Goal: Use online tool/utility: Use online tool/utility

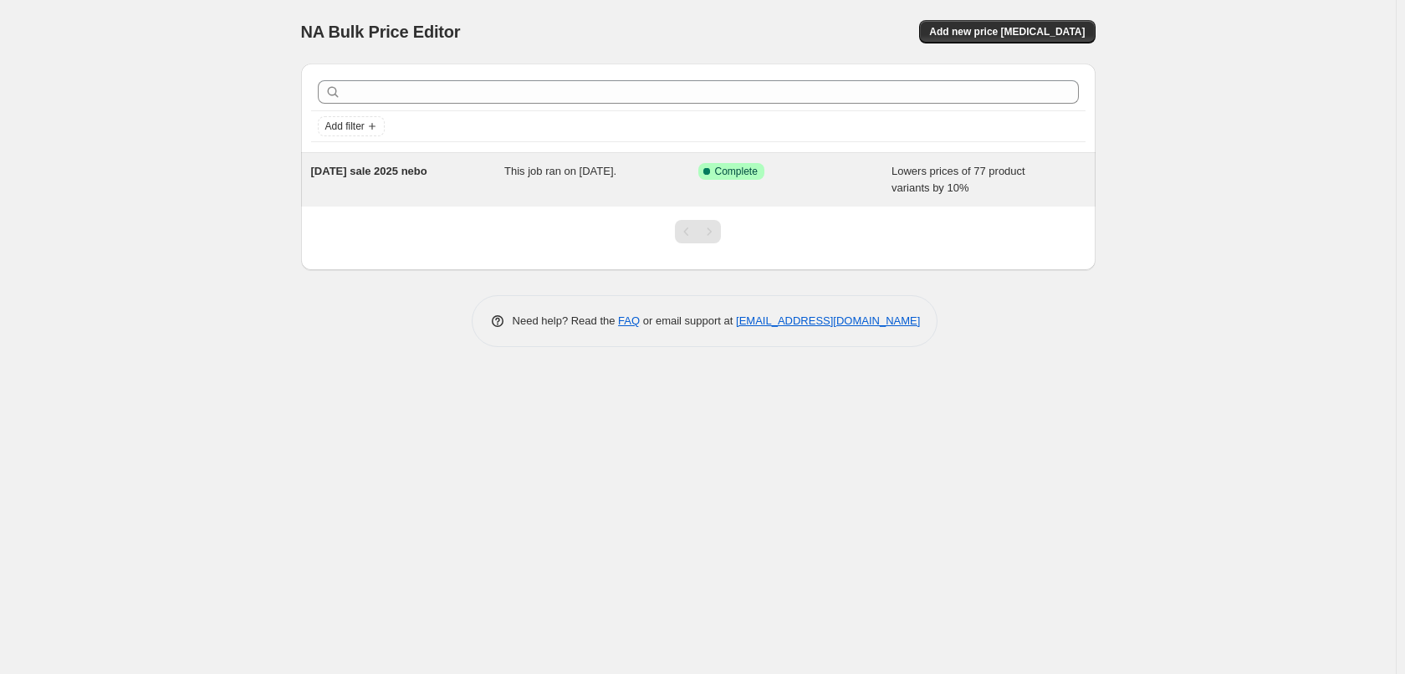
click at [717, 166] on span "Complete" at bounding box center [736, 171] width 43 height 13
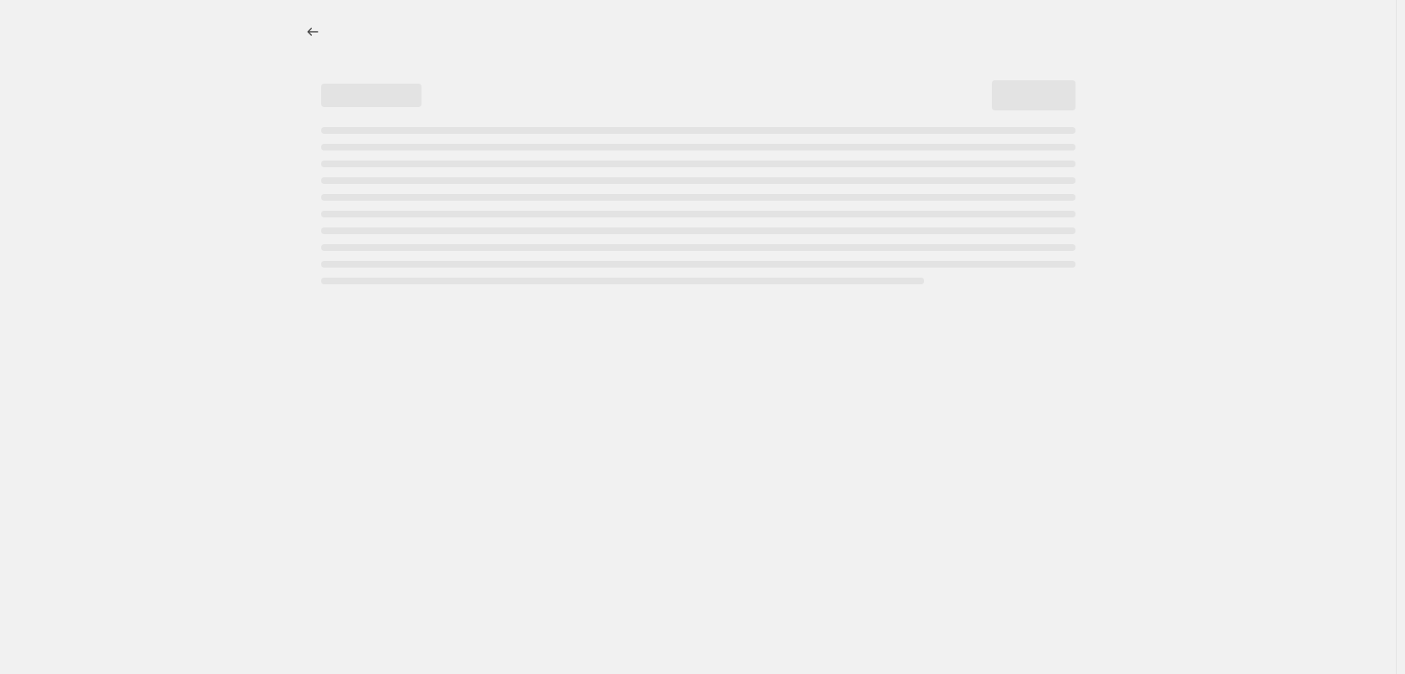
select select "percentage"
select select "collection"
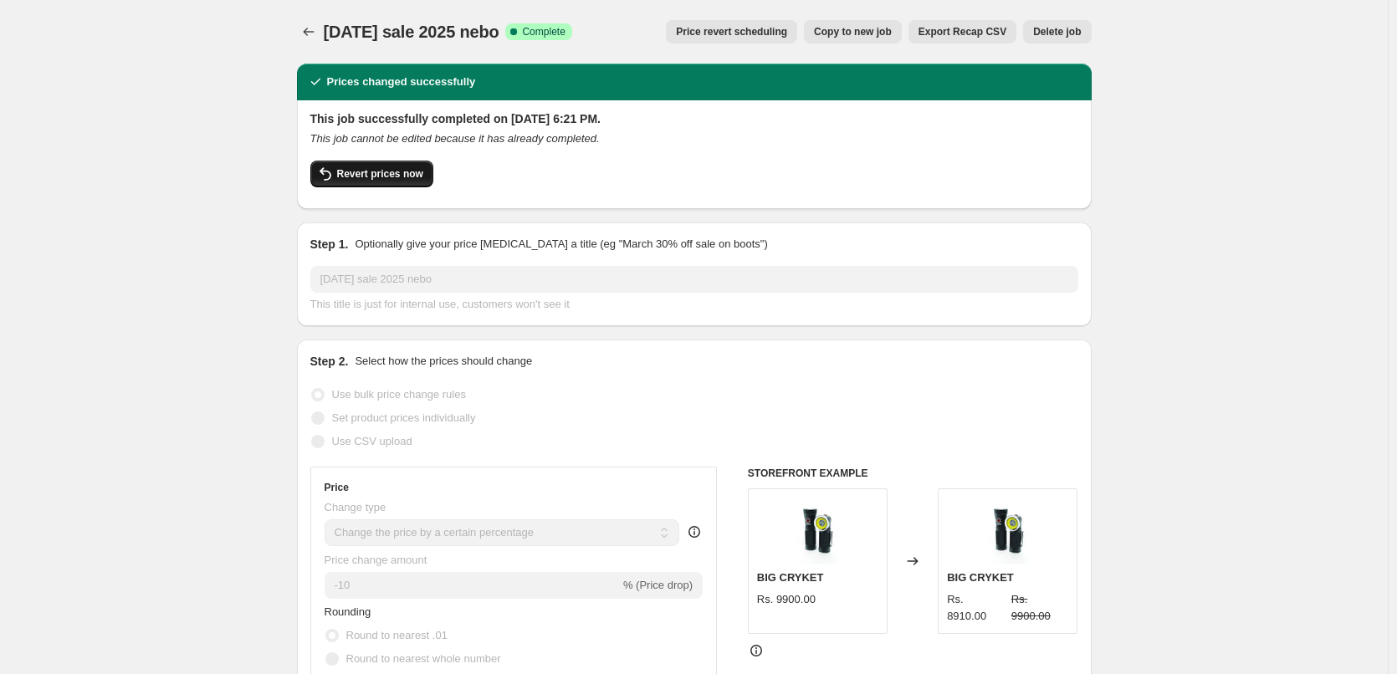
click at [382, 186] on button "Revert prices now" at bounding box center [371, 174] width 123 height 27
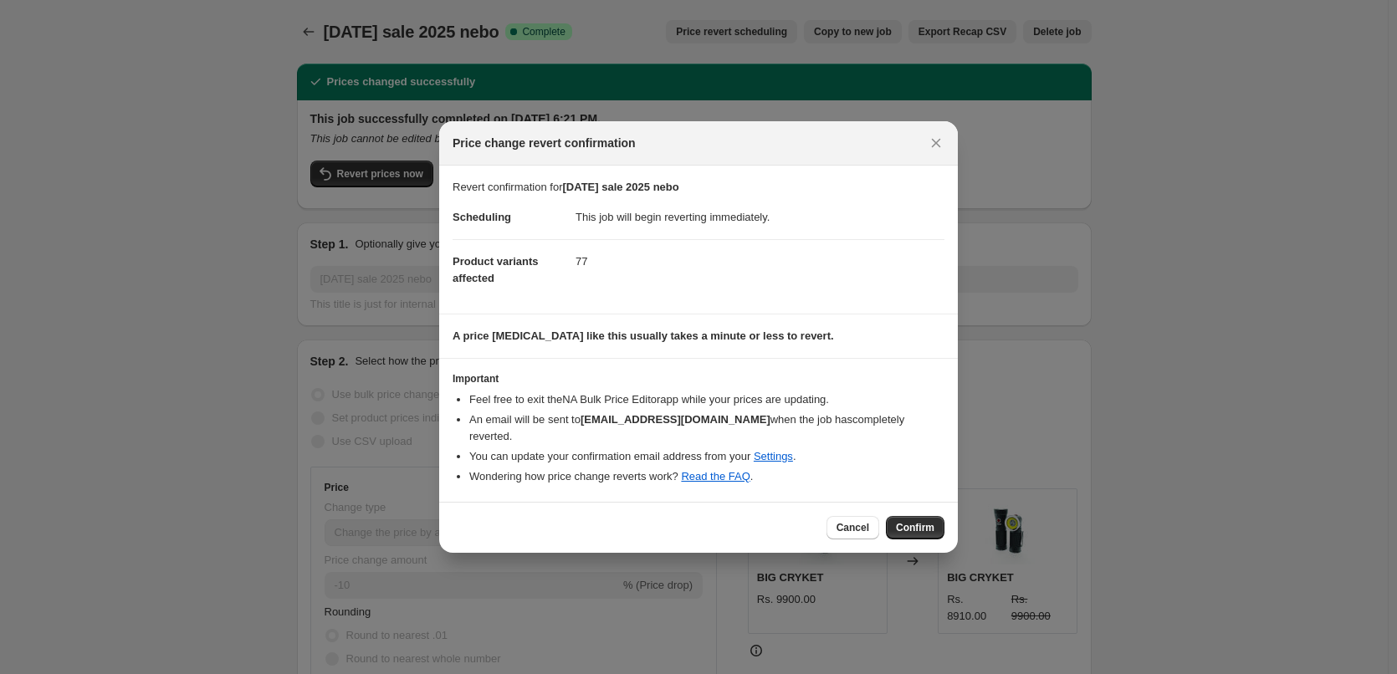
click at [903, 532] on div "Cancel Confirm" at bounding box center [698, 527] width 518 height 51
click at [900, 530] on button "Confirm" at bounding box center [915, 527] width 59 height 23
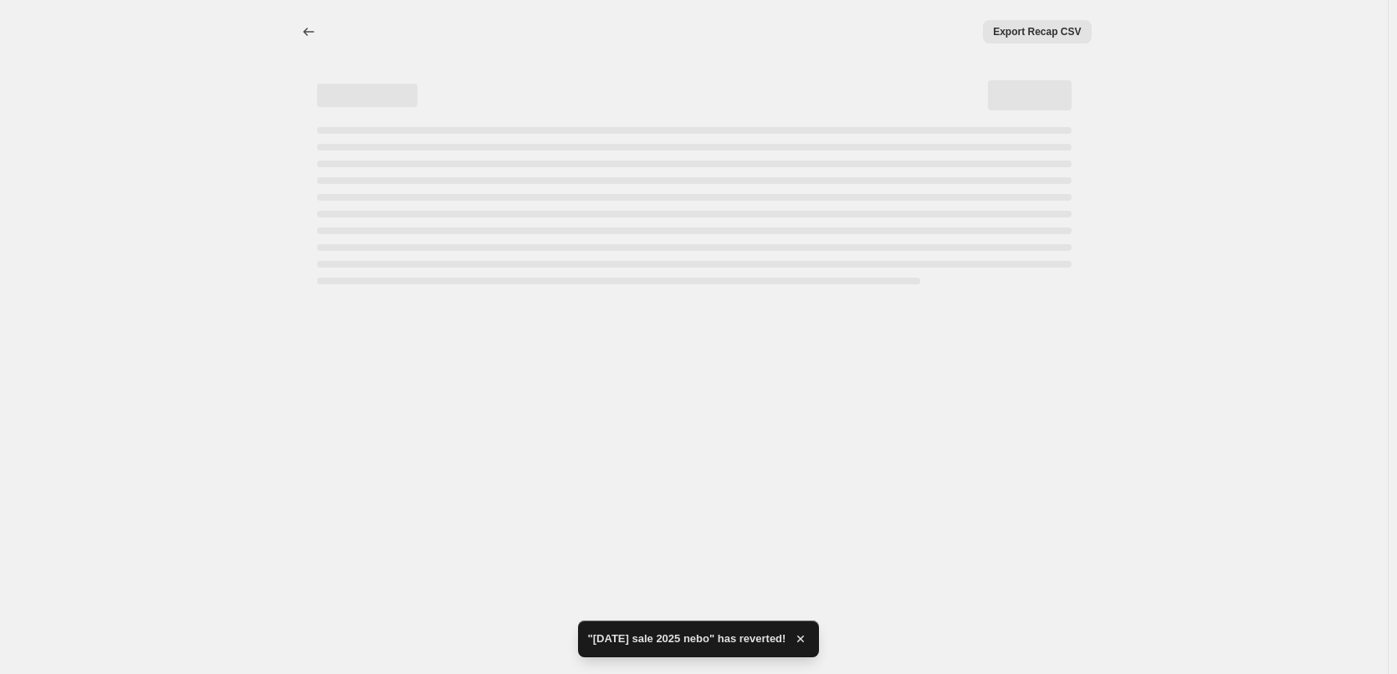
select select "percentage"
select select "collection"
